Goal: Information Seeking & Learning: Find specific fact

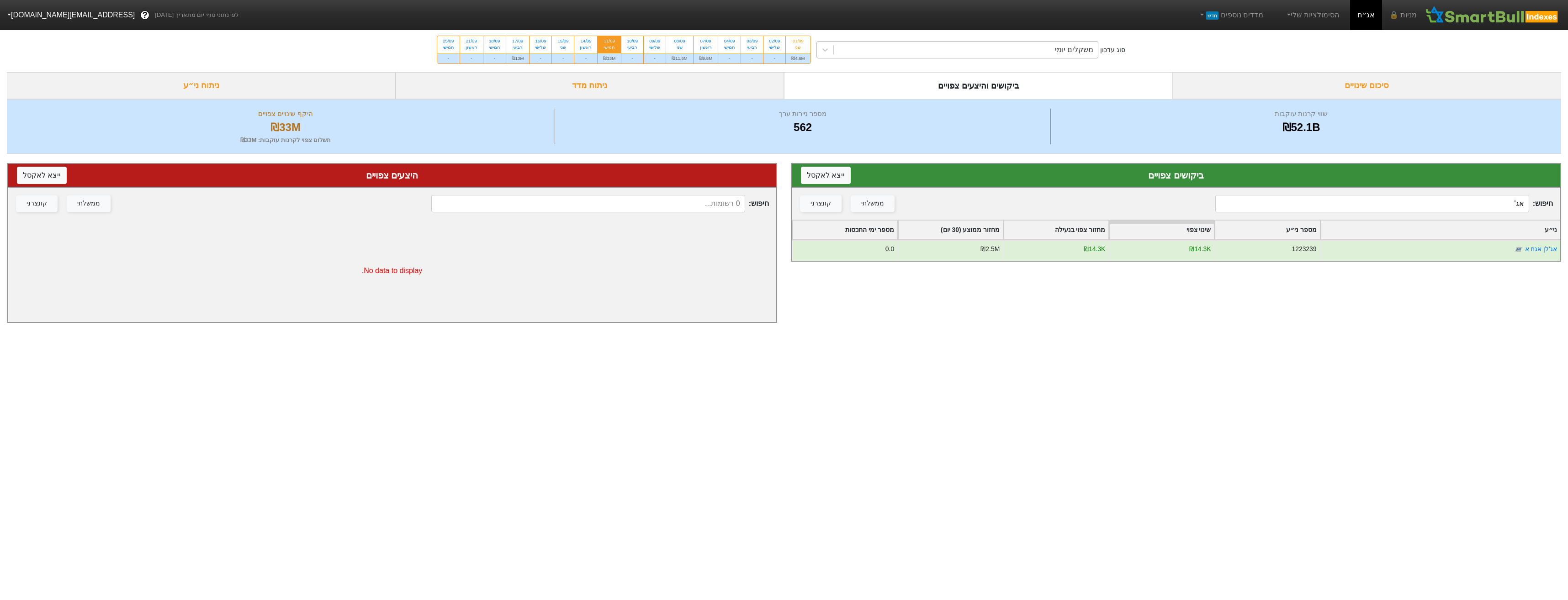
click at [1010, 53] on div "משקלים יומי" at bounding box center [966, 49] width 264 height 16
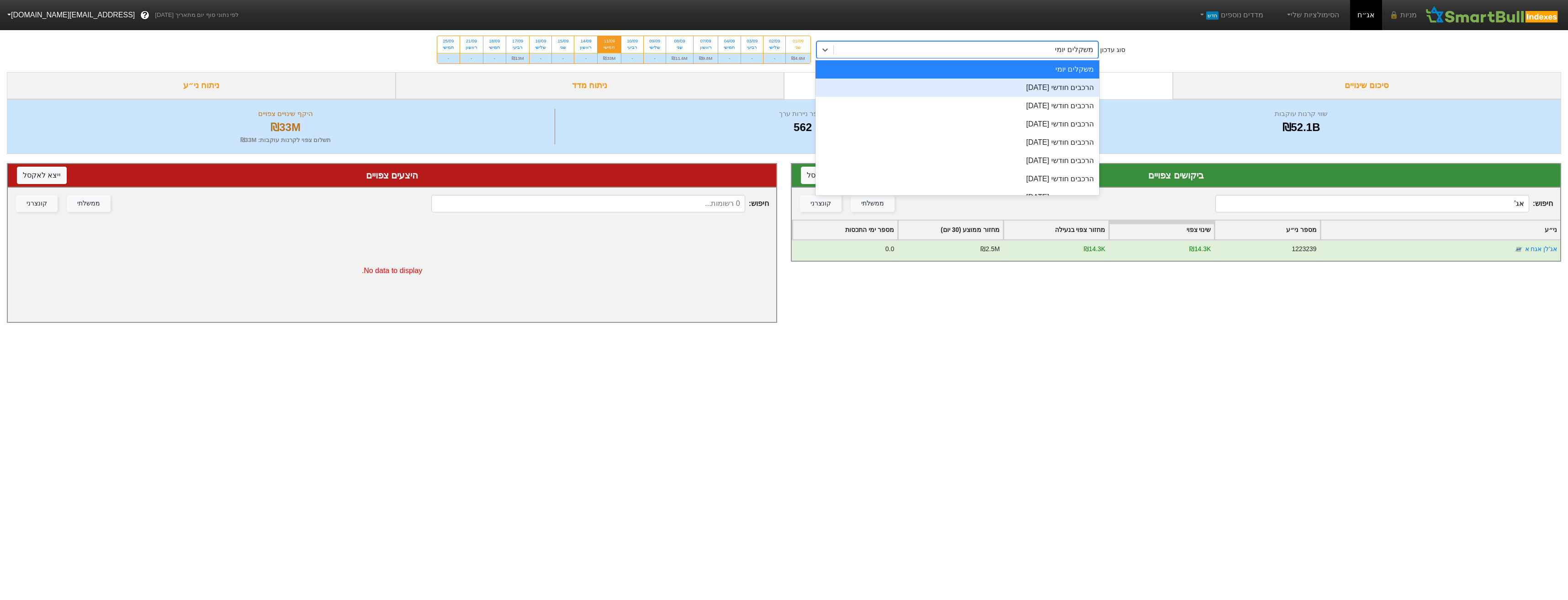
click at [1014, 85] on div "הרכבים חודשי [DATE]" at bounding box center [957, 88] width 284 height 19
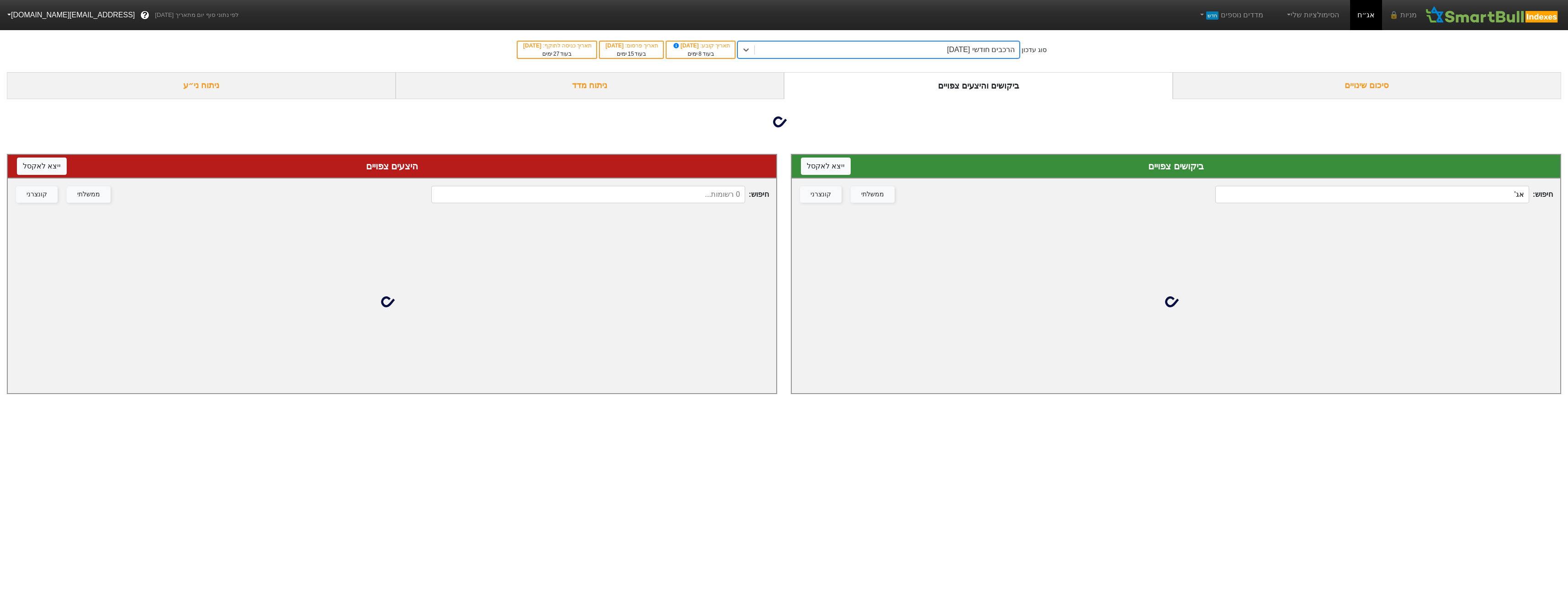
click at [583, 202] on input at bounding box center [588, 195] width 314 height 17
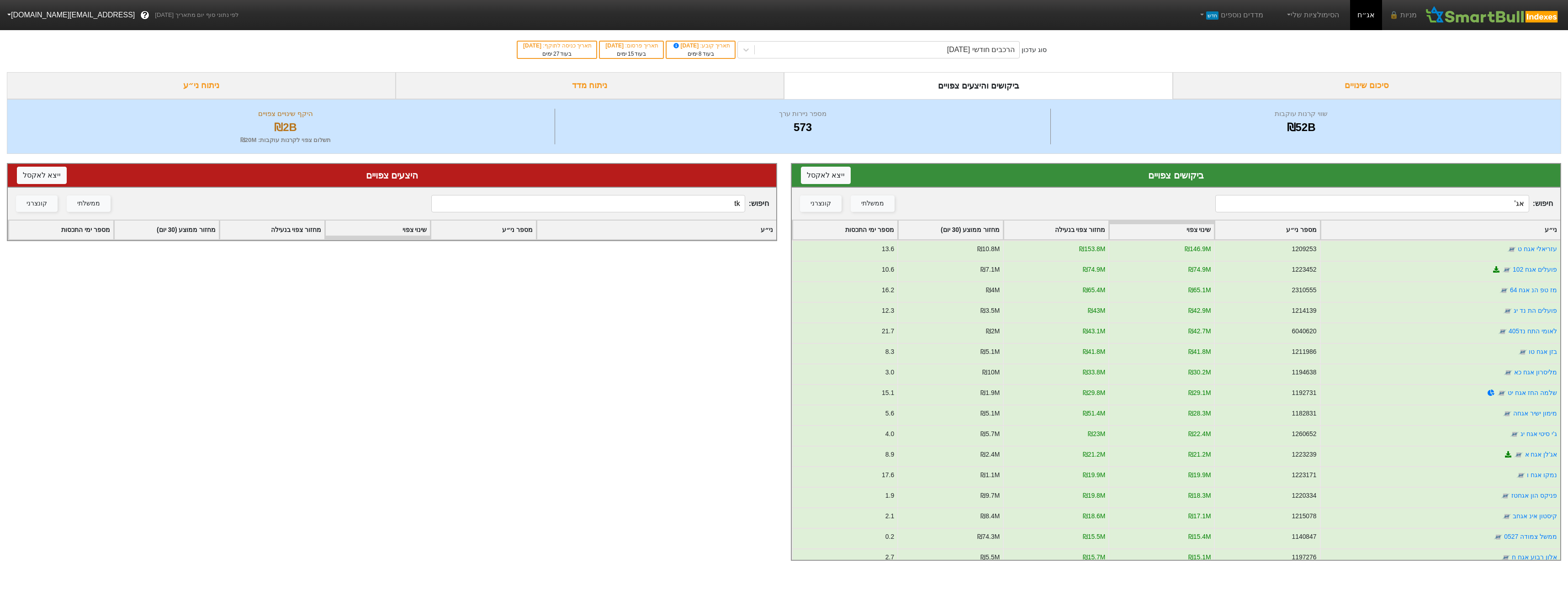
type input "t"
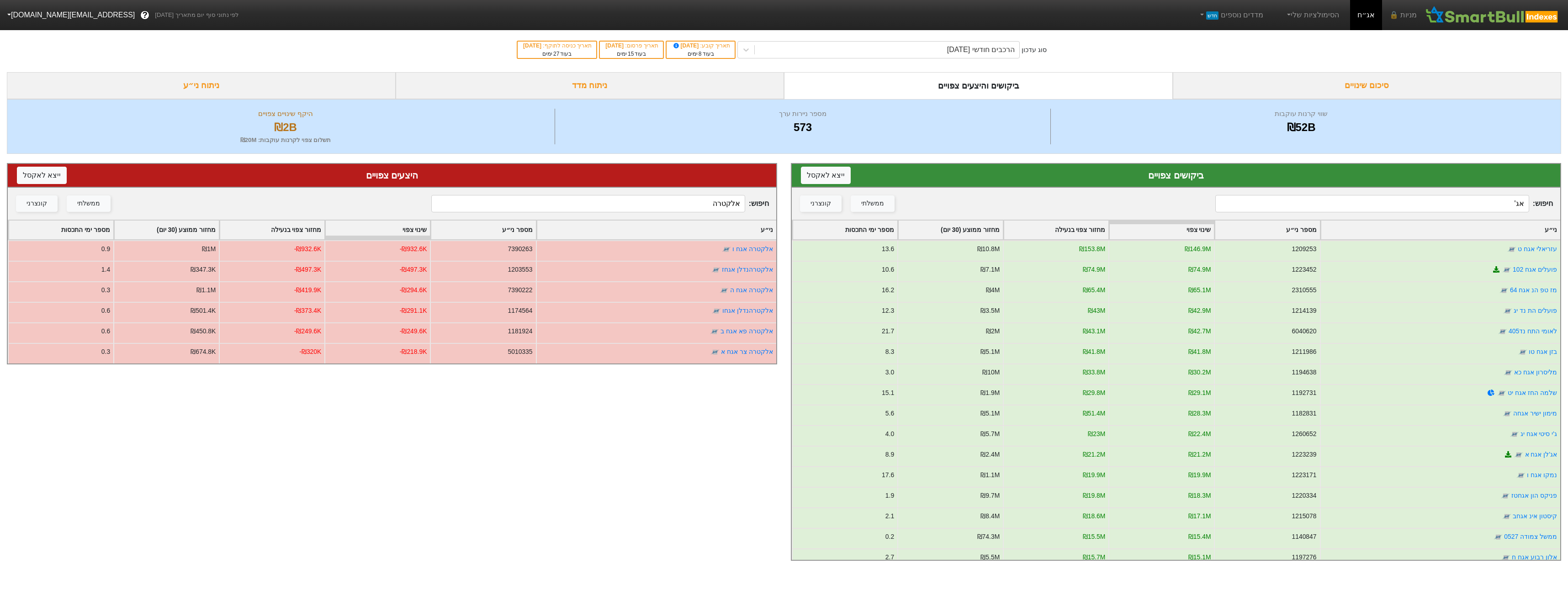
click at [542, 198] on input "אלקטרה" at bounding box center [588, 204] width 314 height 17
click at [542, 198] on input "אלקטרה" at bounding box center [588, 204] width 314 height 17
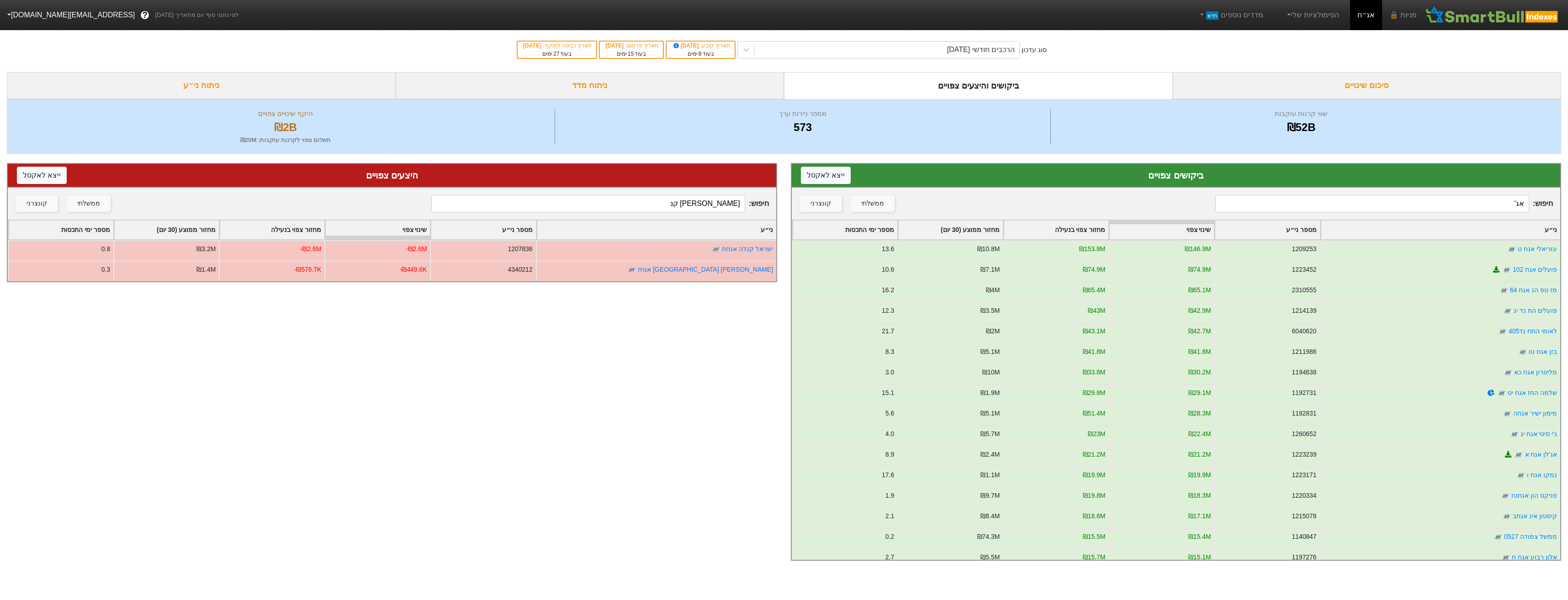
click at [686, 203] on input "[PERSON_NAME] קנ" at bounding box center [588, 204] width 314 height 17
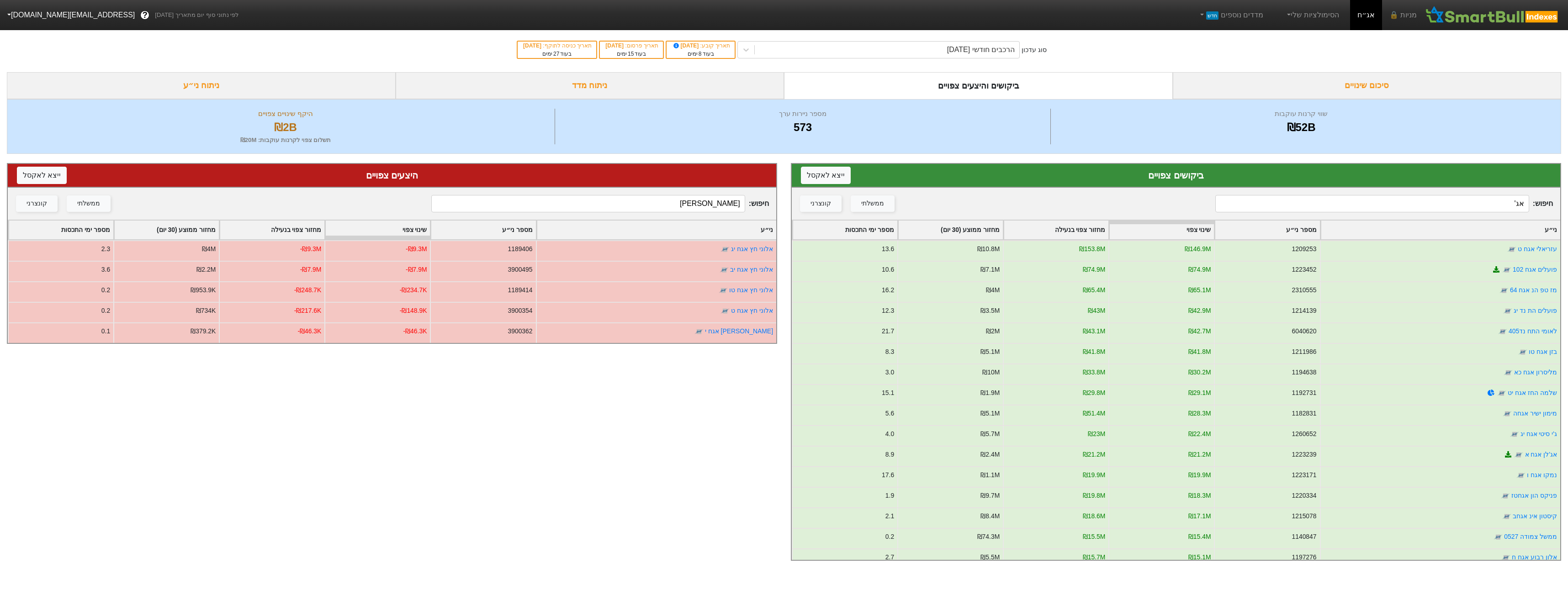
click at [703, 205] on input "[PERSON_NAME]" at bounding box center [588, 204] width 314 height 17
click at [702, 205] on input "[PERSON_NAME]" at bounding box center [588, 204] width 314 height 17
click at [702, 205] on input "[PERSON_NAME]" at bounding box center [588, 204] width 314 height 17
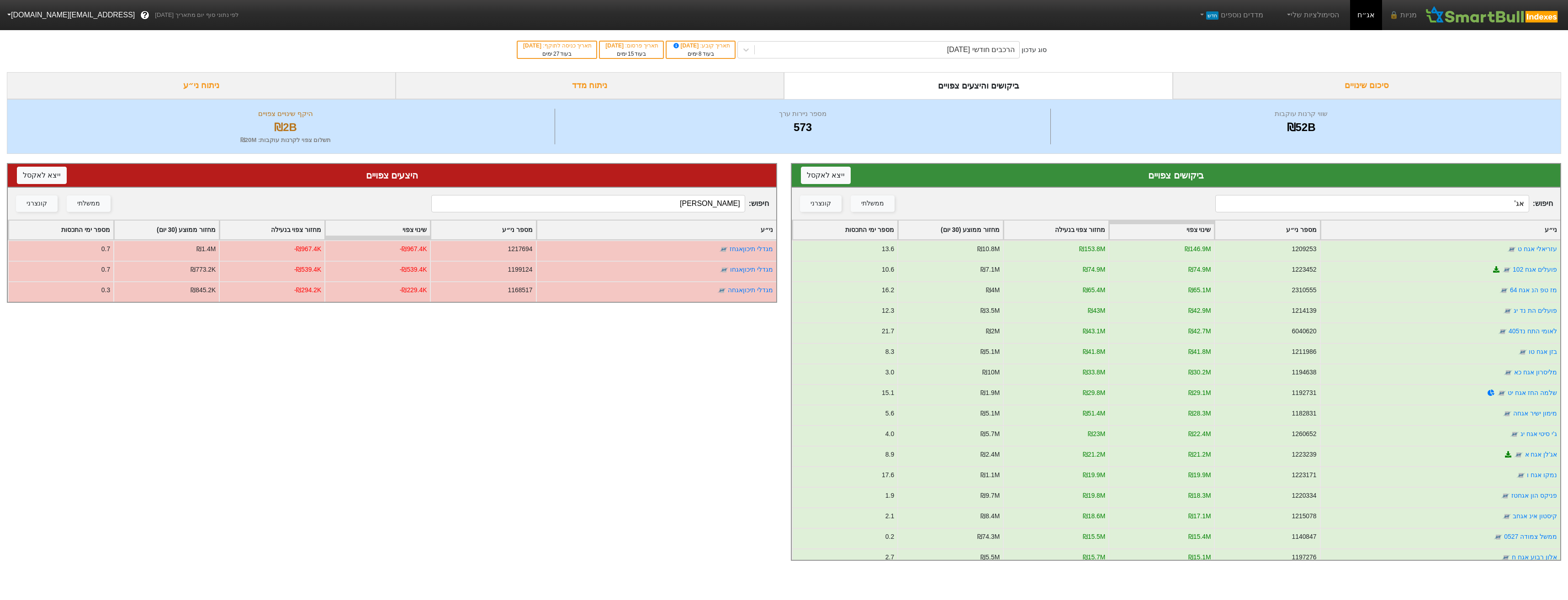
click at [672, 202] on input "[PERSON_NAME]" at bounding box center [588, 204] width 314 height 17
click at [673, 202] on input "[PERSON_NAME]" at bounding box center [588, 204] width 314 height 17
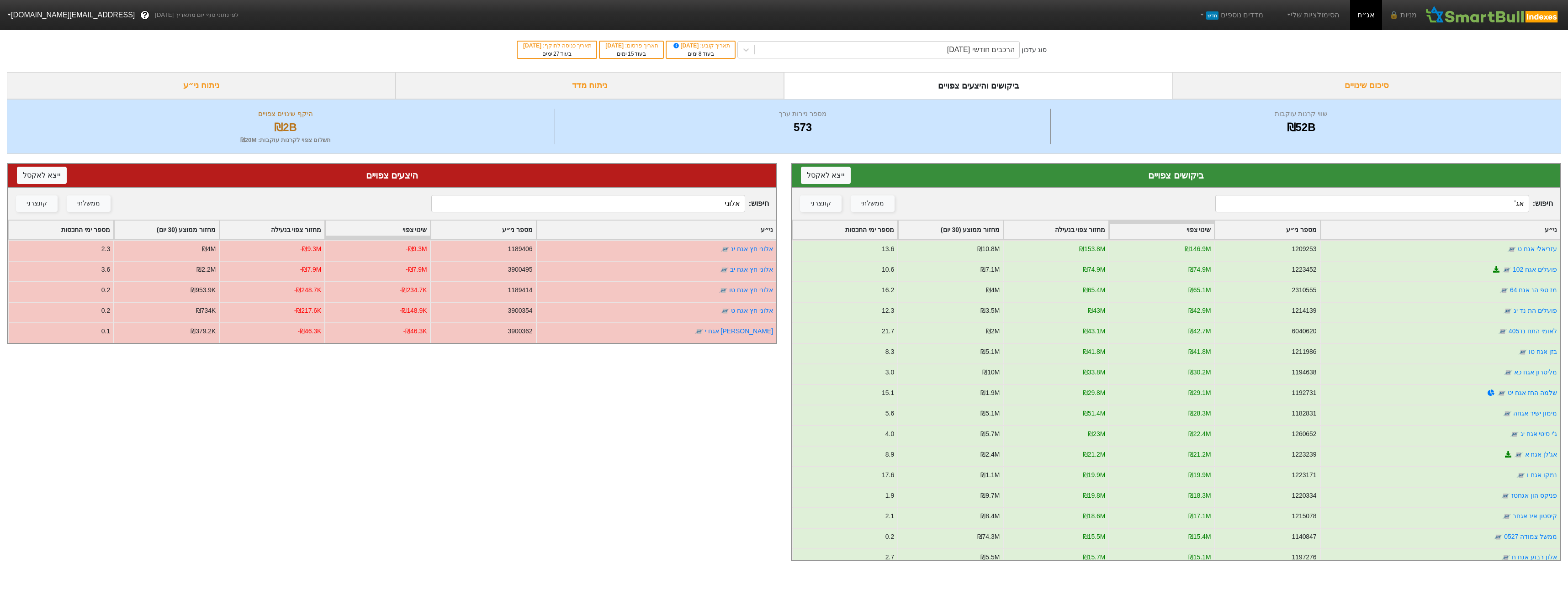
type input "אלוני"
